Goal: Transaction & Acquisition: Purchase product/service

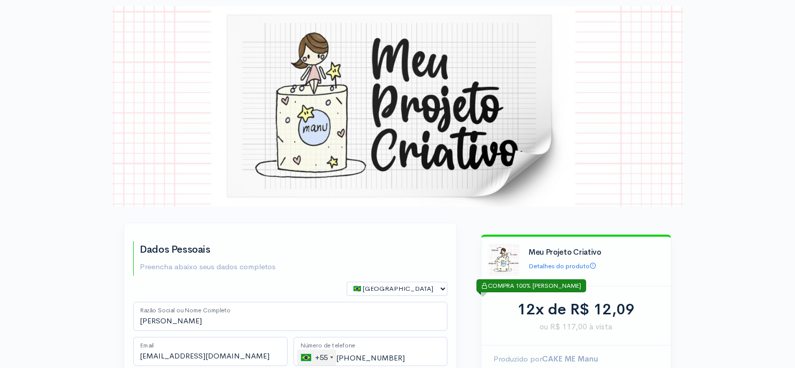
type input "21 99785-4971"
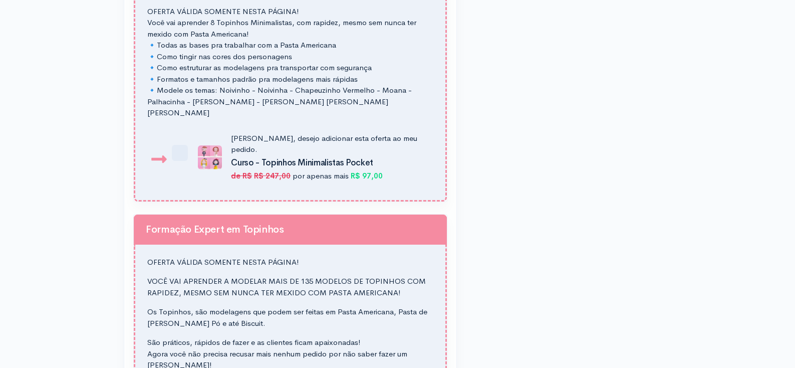
scroll to position [932, 0]
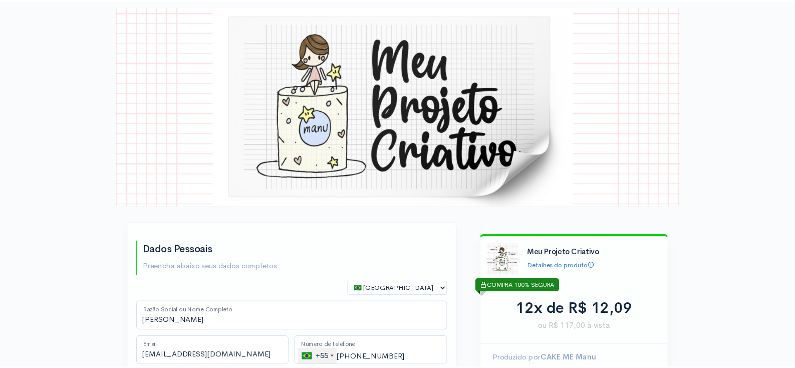
scroll to position [931, 0]
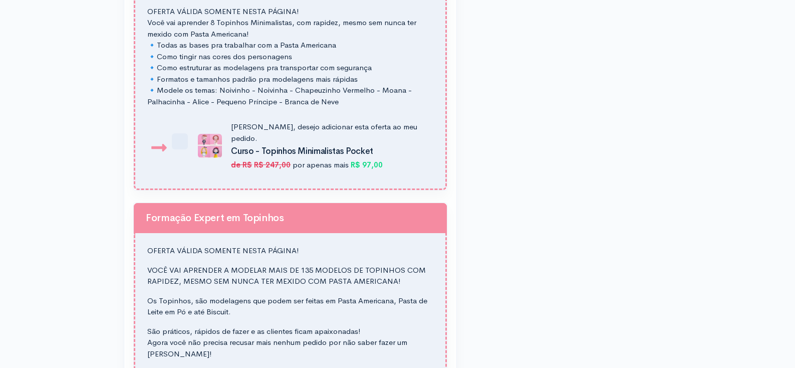
type input "21 99785-4971"
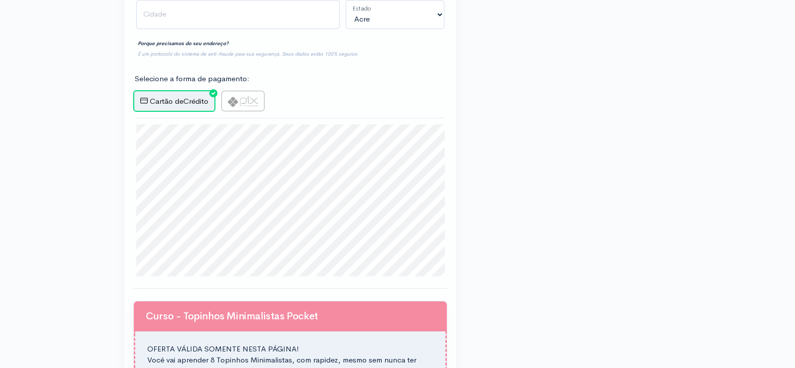
scroll to position [594, 0]
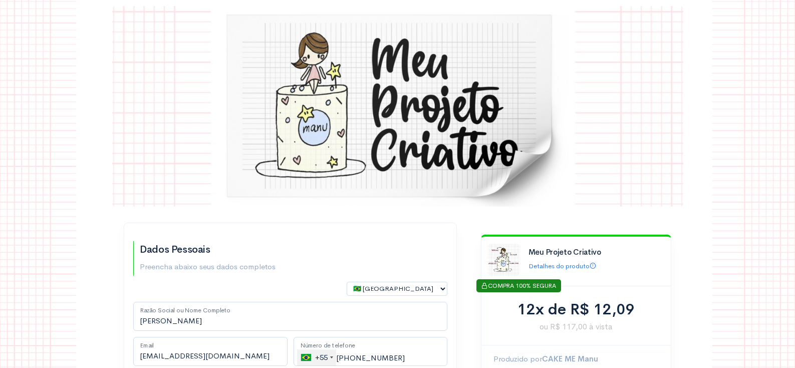
scroll to position [594, 0]
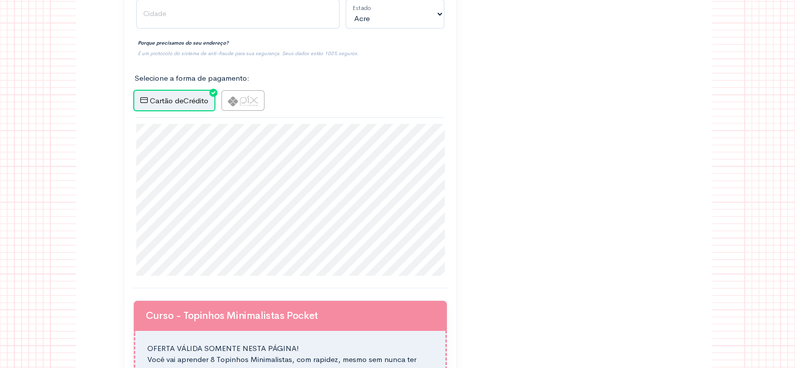
type input "21 99785-4971"
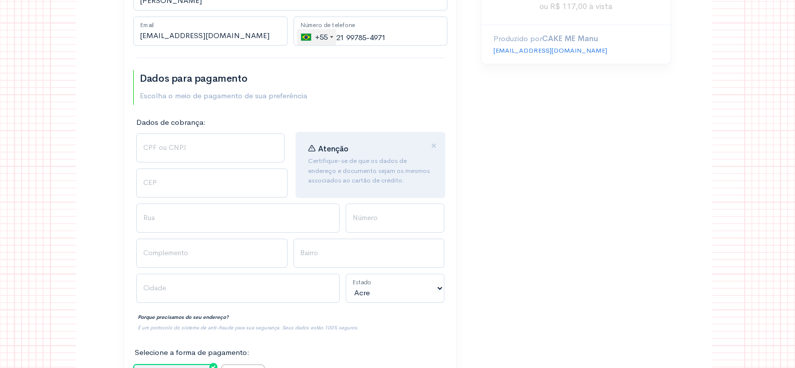
scroll to position [0, 0]
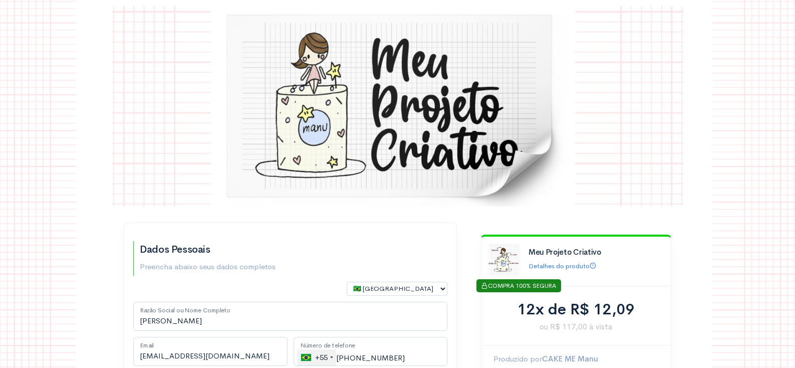
type input "21 99785-4971"
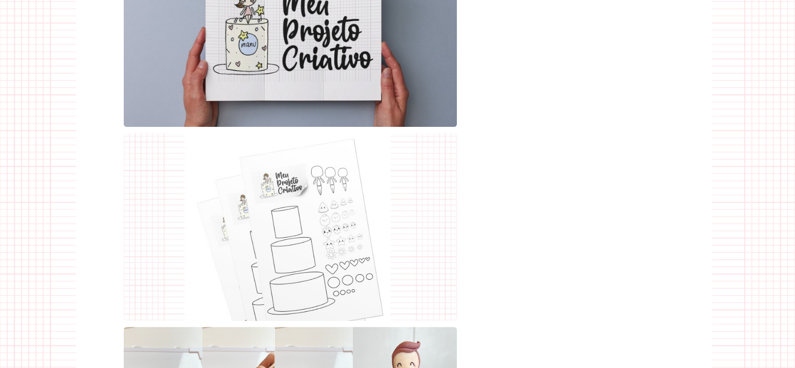
scroll to position [1638, 0]
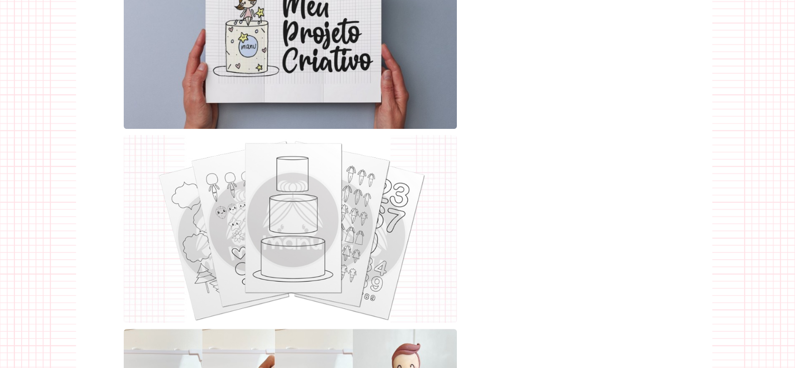
type input "21 99785-4971"
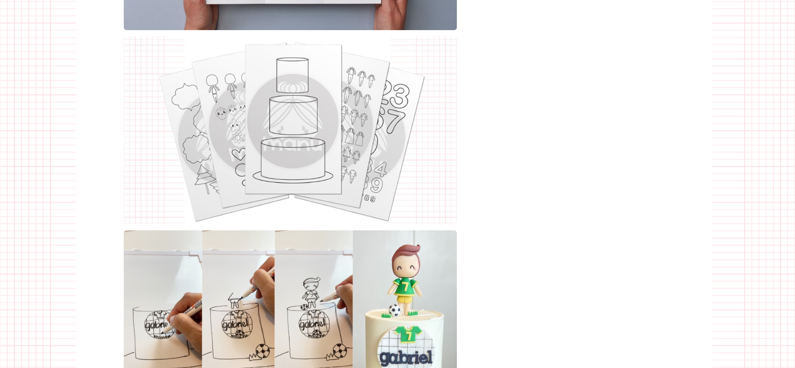
scroll to position [1737, 0]
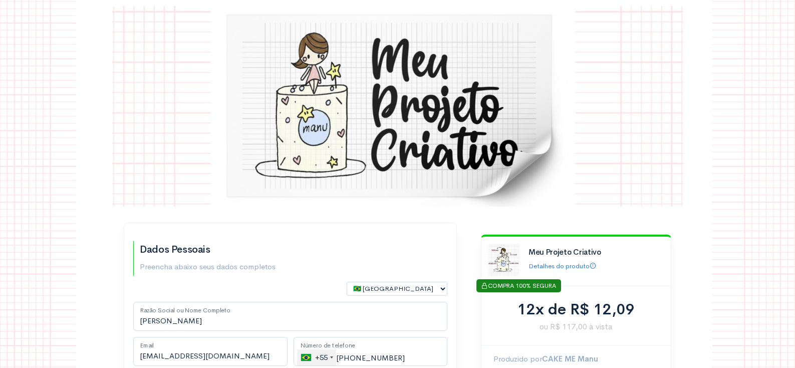
type input "21 99785-4971"
